Goal: Task Accomplishment & Management: Manage account settings

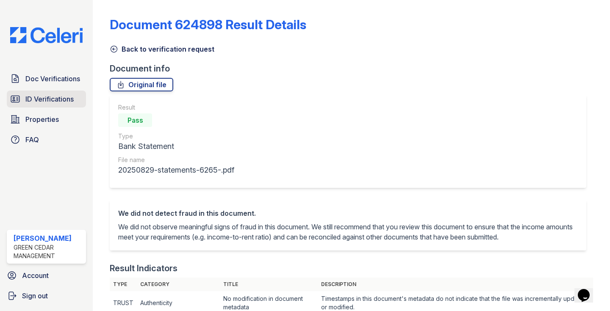
click at [29, 94] on link "ID Verifications" at bounding box center [46, 99] width 79 height 17
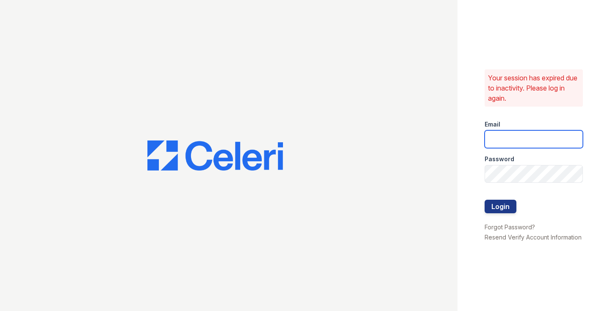
type input "[EMAIL_ADDRESS][PERSON_NAME][PERSON_NAME][DOMAIN_NAME]"
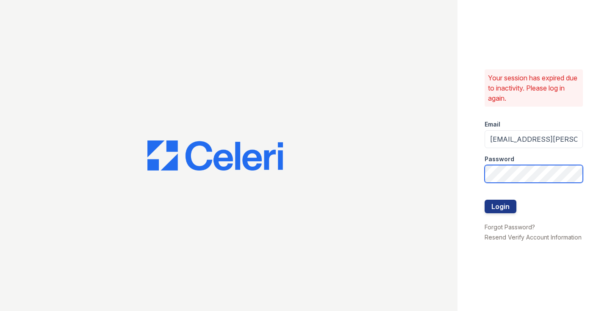
click at [500, 206] on button "Login" at bounding box center [500, 207] width 32 height 14
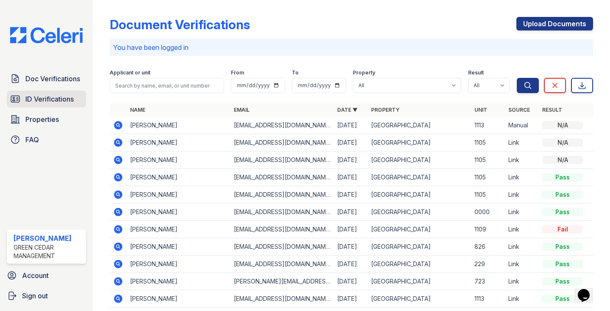
click at [53, 100] on span "ID Verifications" at bounding box center [49, 99] width 48 height 10
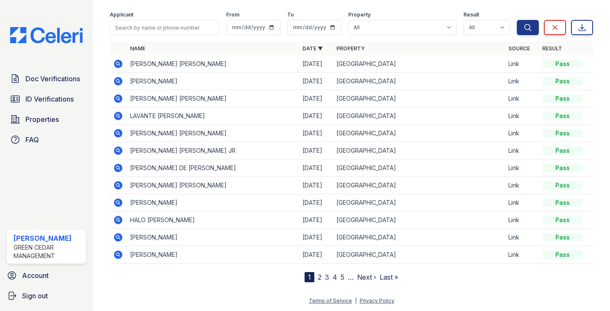
scroll to position [34, 0]
click at [122, 134] on icon at bounding box center [118, 133] width 8 height 8
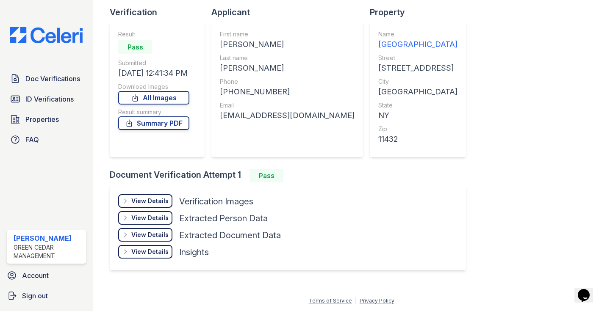
scroll to position [56, 0]
click at [147, 199] on div "View Details" at bounding box center [149, 201] width 37 height 8
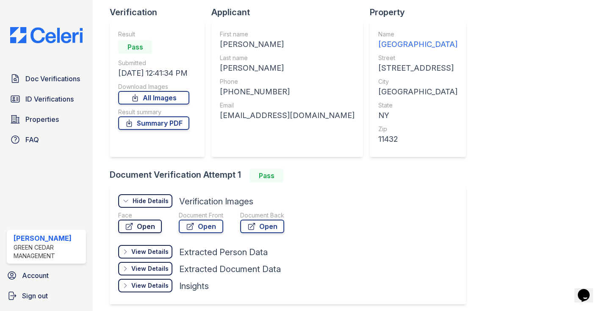
click at [141, 230] on link "Open" at bounding box center [140, 227] width 44 height 14
click at [139, 98] on icon at bounding box center [135, 98] width 8 height 8
click at [219, 152] on div "First name KHALIF VINCENT Last name WYATT Phone +14845220426 Email khalifwyatt1…" at bounding box center [287, 90] width 152 height 136
click at [49, 99] on span "ID Verifications" at bounding box center [49, 99] width 48 height 10
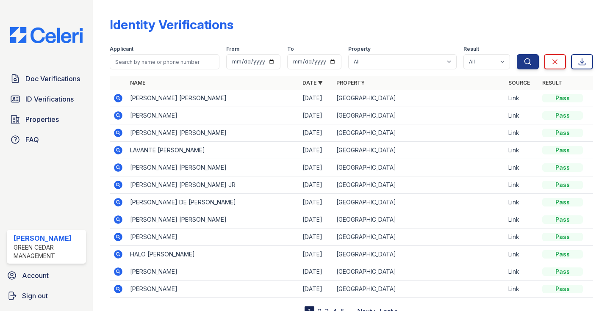
scroll to position [26, 0]
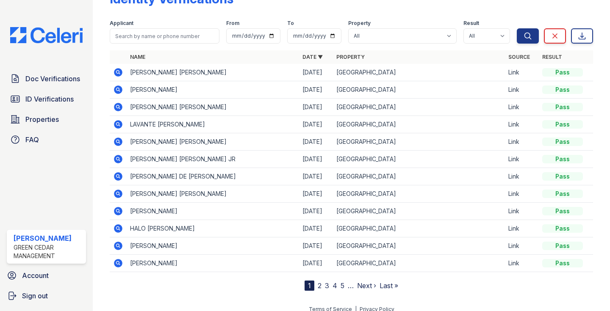
click at [118, 193] on icon at bounding box center [118, 193] width 2 height 2
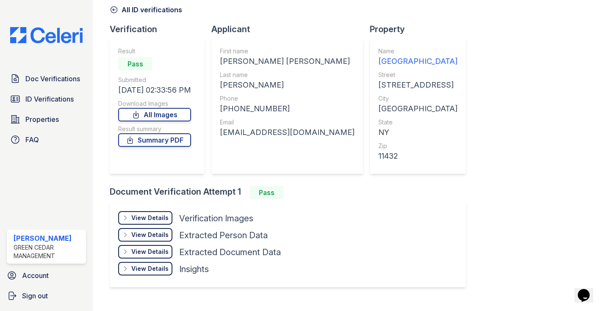
scroll to position [47, 0]
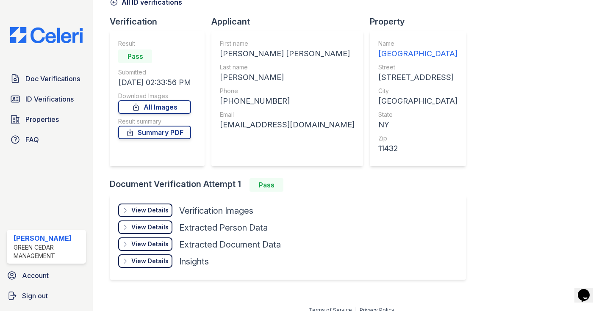
click at [146, 216] on div "View Details Details" at bounding box center [145, 211] width 54 height 14
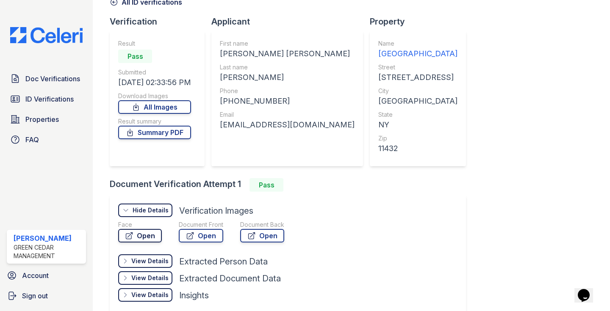
click at [139, 234] on link "Open" at bounding box center [140, 236] width 44 height 14
click at [147, 103] on link "All Images" at bounding box center [154, 107] width 73 height 14
click at [47, 81] on span "Doc Verifications" at bounding box center [52, 79] width 55 height 10
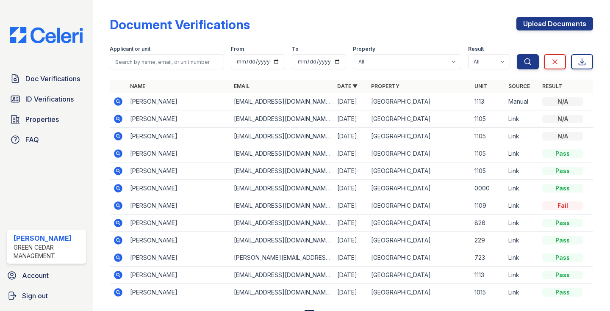
click at [116, 104] on icon at bounding box center [118, 101] width 8 height 8
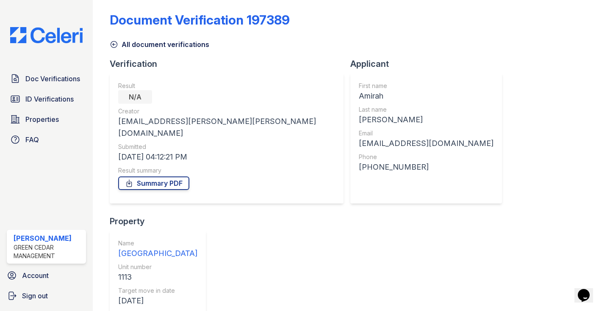
scroll to position [4, 0]
click at [41, 107] on link "ID Verifications" at bounding box center [46, 99] width 79 height 17
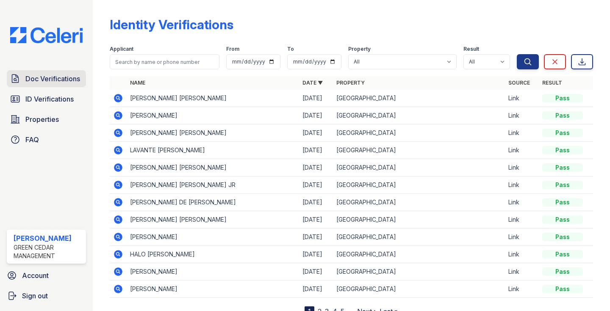
click at [49, 79] on span "Doc Verifications" at bounding box center [52, 79] width 55 height 10
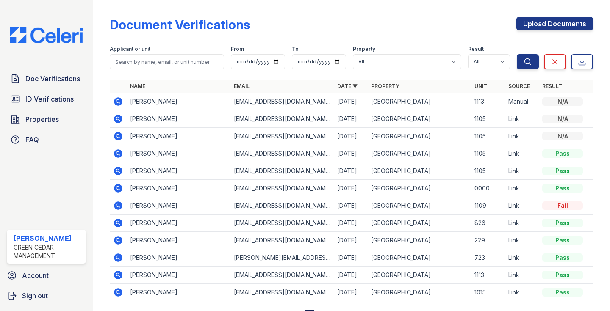
click at [121, 191] on icon at bounding box center [118, 188] width 8 height 8
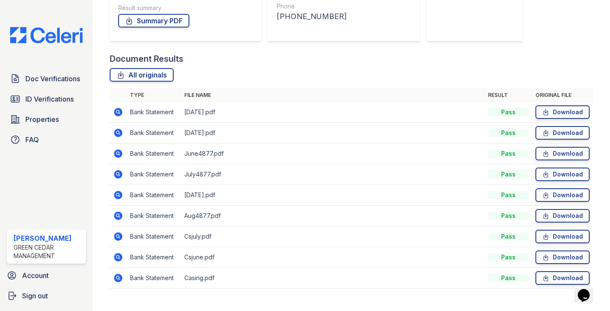
scroll to position [163, 0]
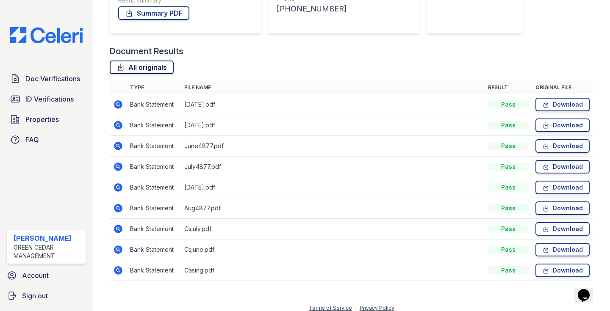
click at [150, 71] on link "All originals" at bounding box center [142, 68] width 64 height 14
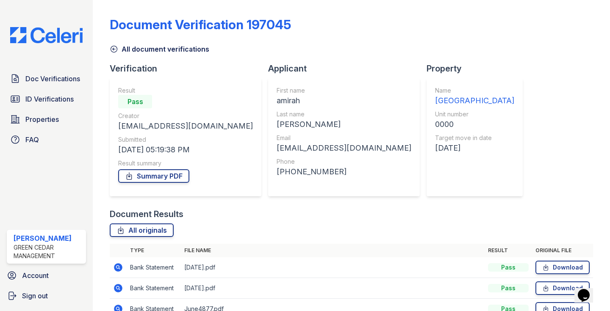
scroll to position [0, 0]
click at [117, 47] on icon at bounding box center [114, 49] width 8 height 8
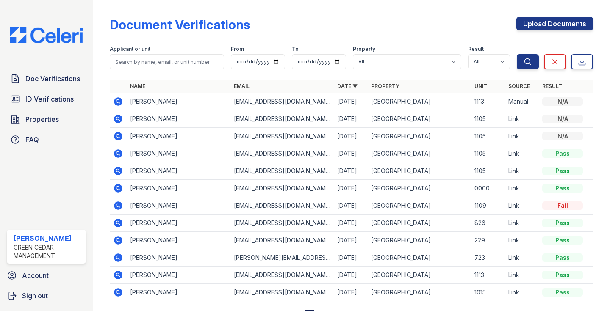
click at [116, 207] on icon at bounding box center [118, 206] width 8 height 8
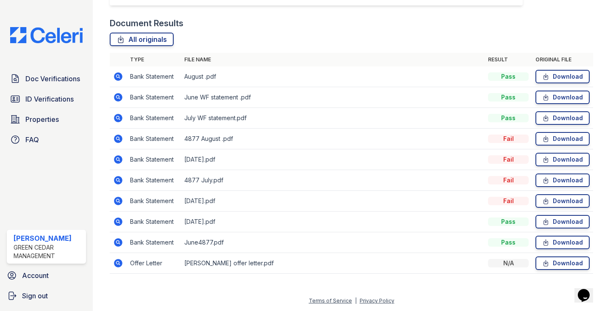
scroll to position [284, 0]
click at [119, 99] on icon at bounding box center [118, 97] width 8 height 8
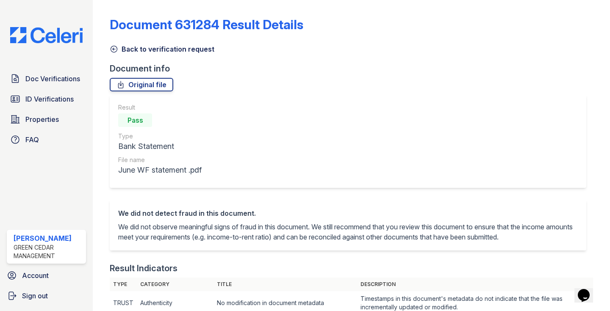
click at [114, 50] on icon at bounding box center [114, 49] width 8 height 8
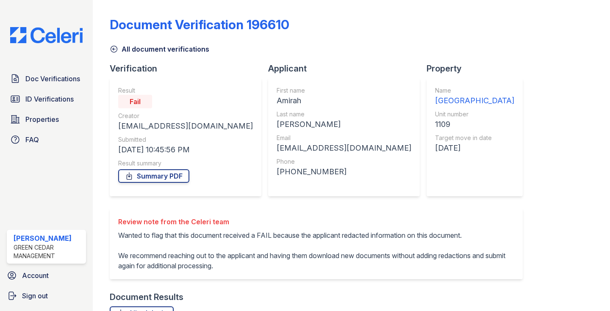
click at [114, 48] on icon at bounding box center [114, 49] width 6 height 6
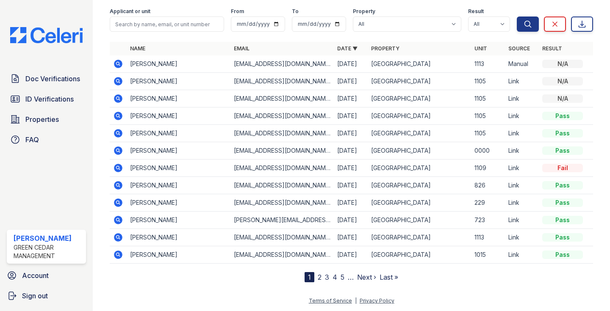
scroll to position [38, 0]
click at [117, 167] on icon at bounding box center [118, 167] width 2 height 2
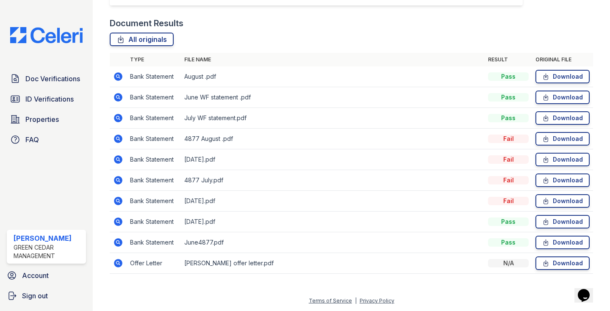
scroll to position [284, 0]
click at [117, 77] on icon at bounding box center [118, 76] width 2 height 2
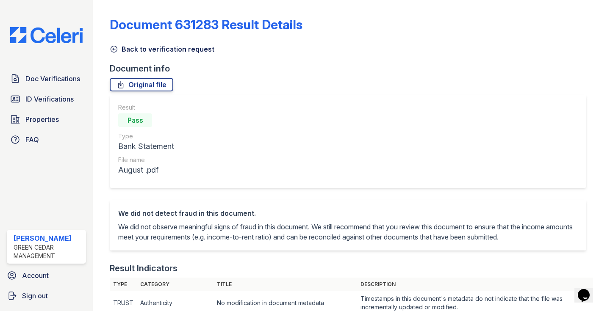
click at [116, 50] on icon at bounding box center [114, 49] width 8 height 8
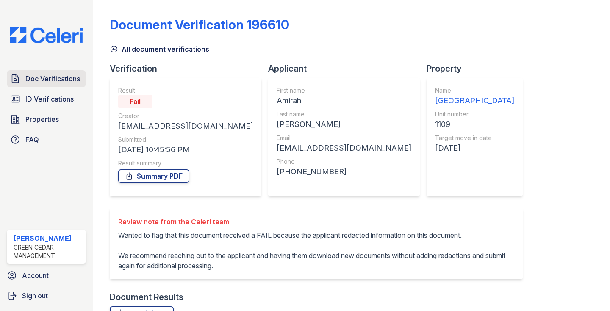
click at [53, 85] on link "Doc Verifications" at bounding box center [46, 78] width 79 height 17
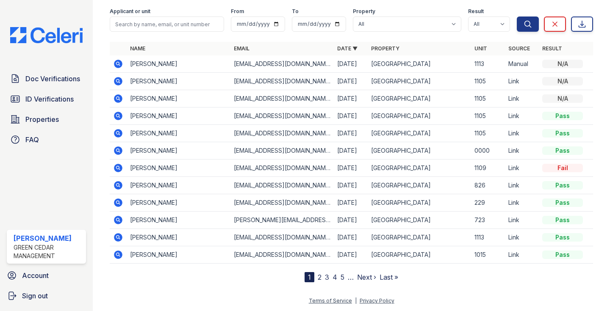
scroll to position [38, 0]
click at [119, 239] on icon at bounding box center [118, 237] width 8 height 8
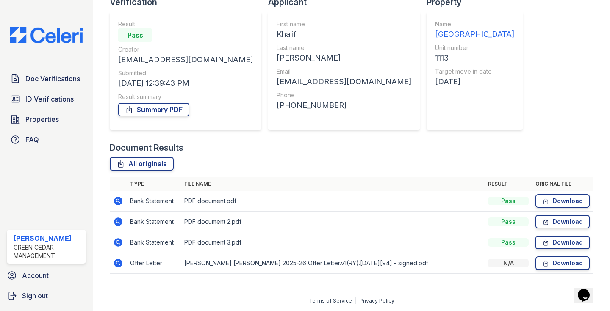
scroll to position [66, 0]
click at [564, 263] on link "Download" at bounding box center [562, 264] width 54 height 14
drag, startPoint x: 252, startPoint y: 81, endPoint x: 40, endPoint y: 16, distance: 222.0
